Goal: Navigation & Orientation: Understand site structure

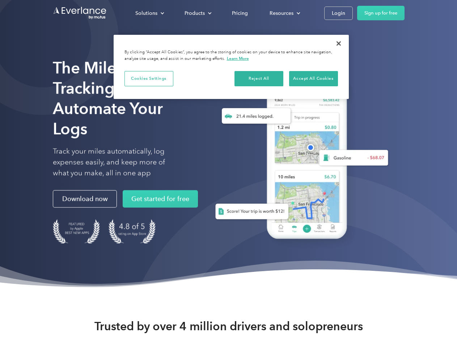
click at [150, 13] on div "Solutions" at bounding box center [146, 13] width 22 height 9
click at [197, 13] on div "Products" at bounding box center [195, 13] width 20 height 9
click at [284, 13] on div "Resources" at bounding box center [282, 13] width 24 height 9
click at [149, 78] on button "Cookies Settings" at bounding box center [149, 78] width 49 height 15
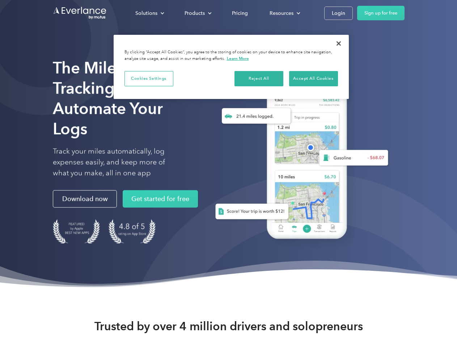
click at [0, 0] on div "When you visit any website, it may store or retrieve information on your browse…" at bounding box center [0, 0] width 0 height 0
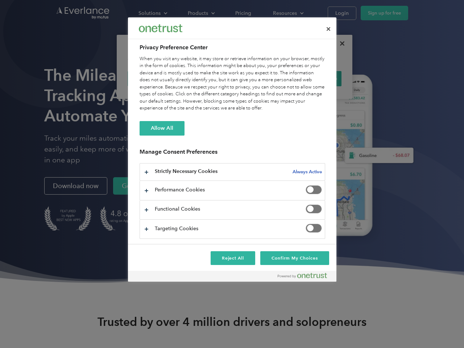
click at [314, 78] on div "When you visit any website, it may store or retrieve information on your browse…" at bounding box center [231, 83] width 185 height 56
click at [339, 43] on div at bounding box center [232, 174] width 464 height 348
